Goal: Find specific page/section: Find specific page/section

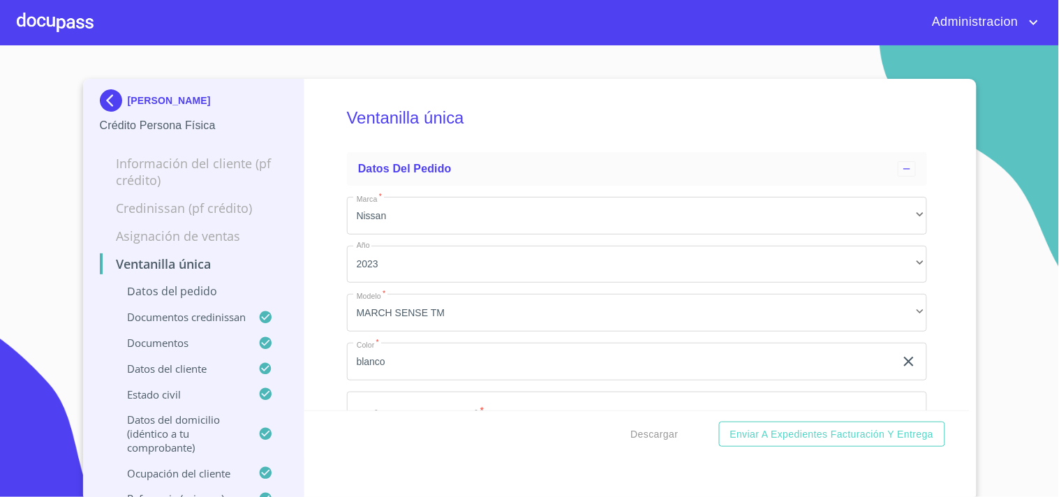
click at [169, 106] on p "[PERSON_NAME]" at bounding box center [169, 100] width 83 height 11
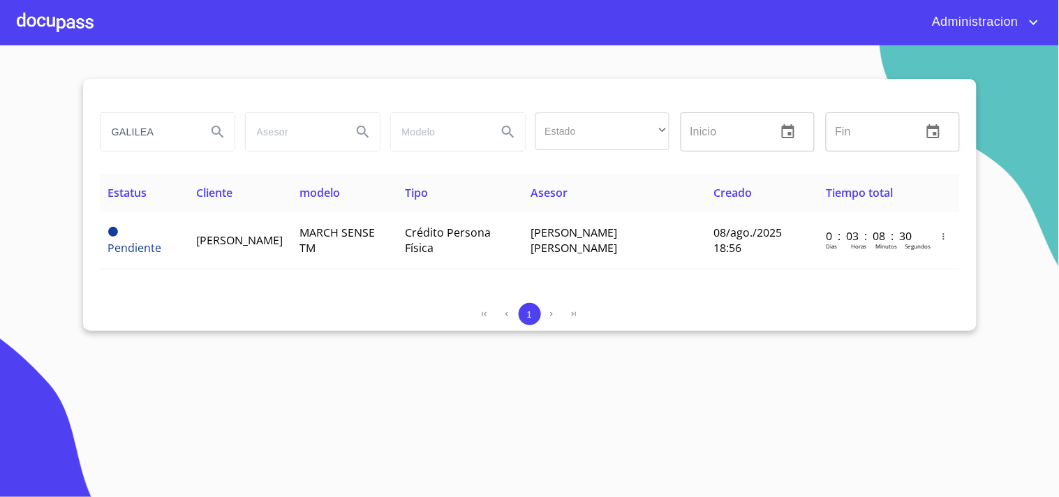
drag, startPoint x: 161, startPoint y: 135, endPoint x: 22, endPoint y: 103, distance: 142.6
click at [10, 106] on section "GALILEA Estado ​ ​ Inicio ​ Fin ​ Estatus Cliente modelo Tipo Asesor Creado Tie…" at bounding box center [529, 271] width 1059 height 452
type input "L"
type input "[PERSON_NAME]"
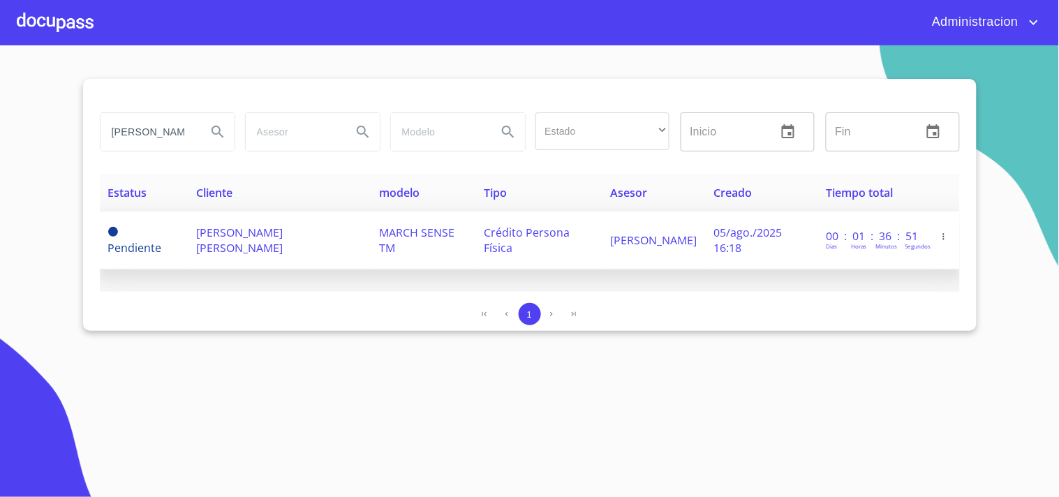
click at [323, 236] on td "[PERSON_NAME] [PERSON_NAME]" at bounding box center [279, 241] width 183 height 58
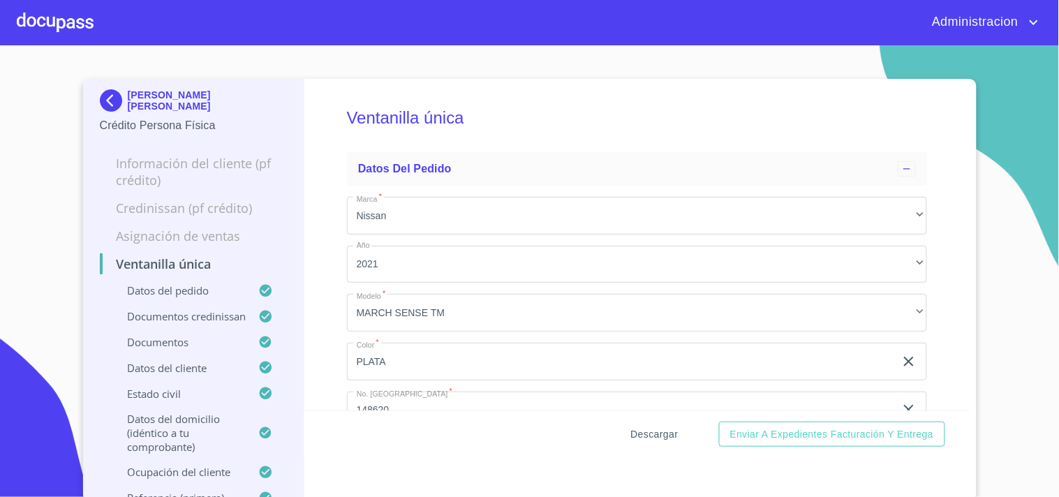
click at [643, 434] on span "Descargar" at bounding box center [654, 434] width 47 height 17
